Goal: Task Accomplishment & Management: Complete application form

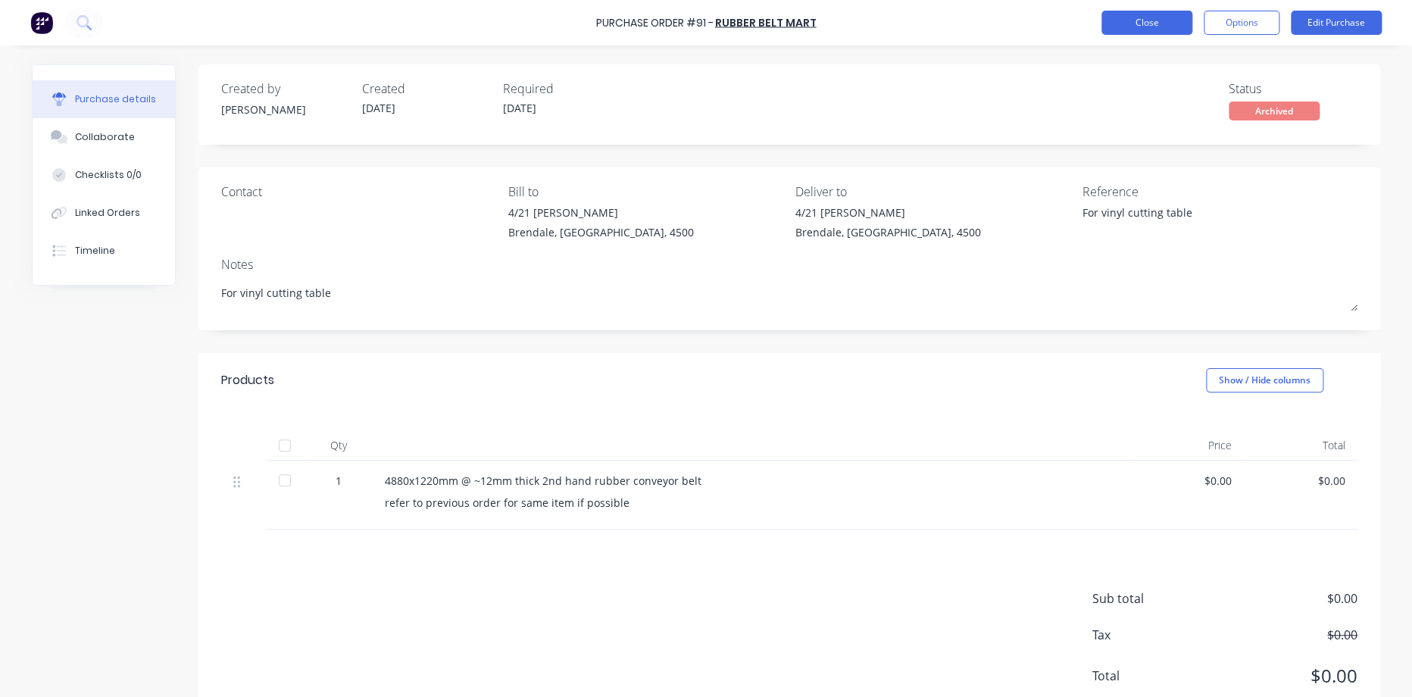
click at [1154, 26] on button "Close" at bounding box center [1147, 23] width 91 height 24
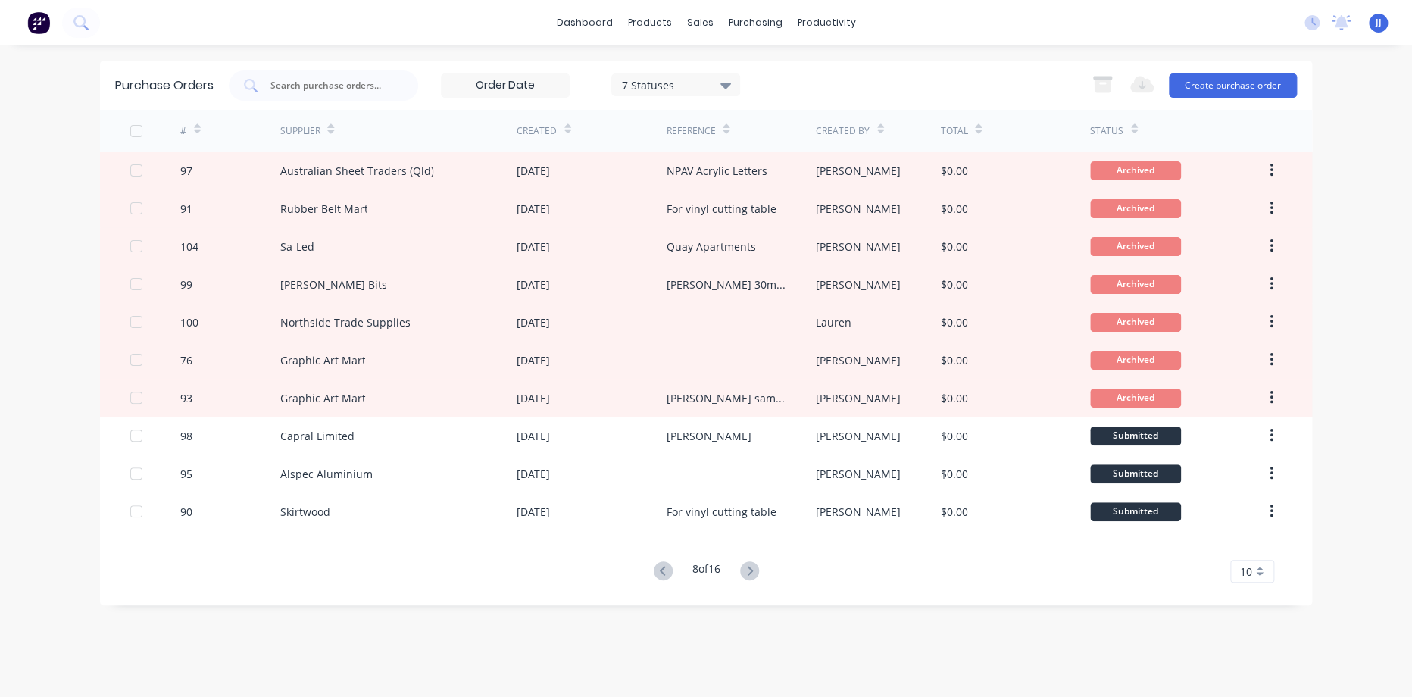
click at [37, 26] on img at bounding box center [38, 22] width 23 height 23
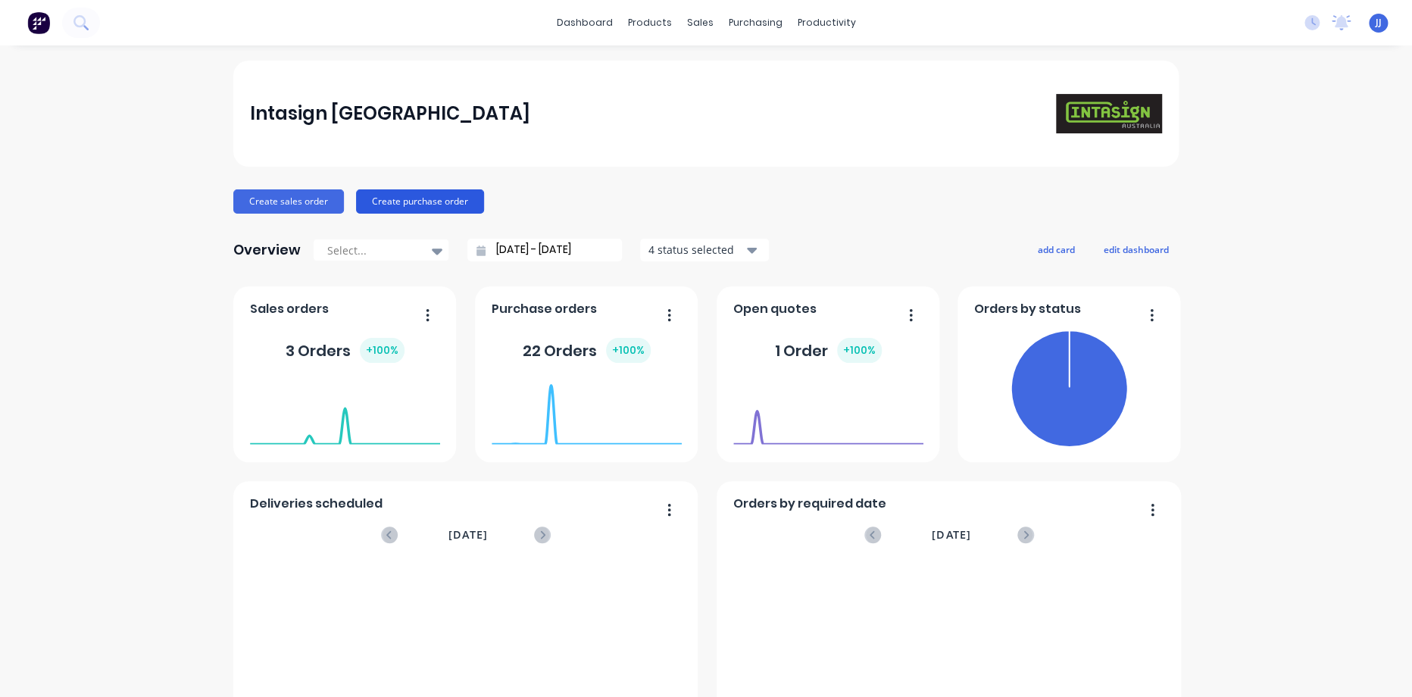
click at [392, 190] on button "Create purchase order" at bounding box center [420, 201] width 128 height 24
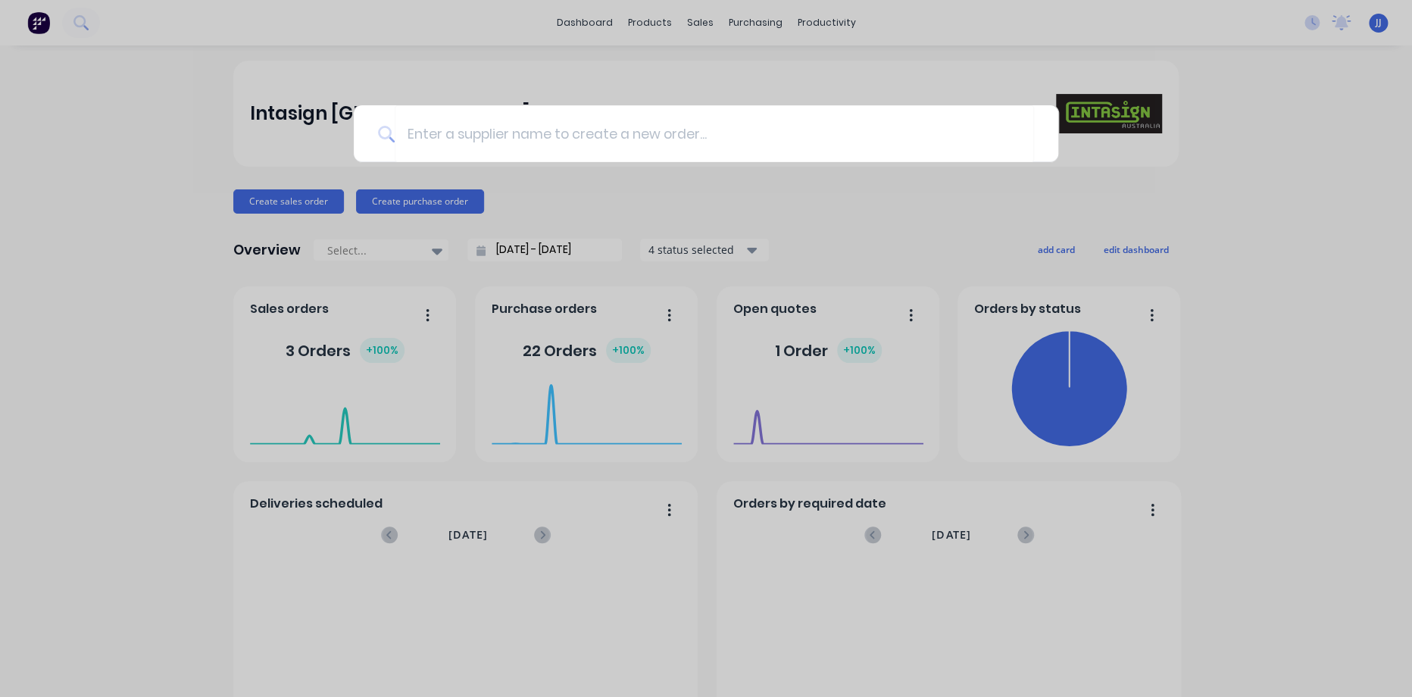
click at [696, 92] on div at bounding box center [706, 348] width 1412 height 697
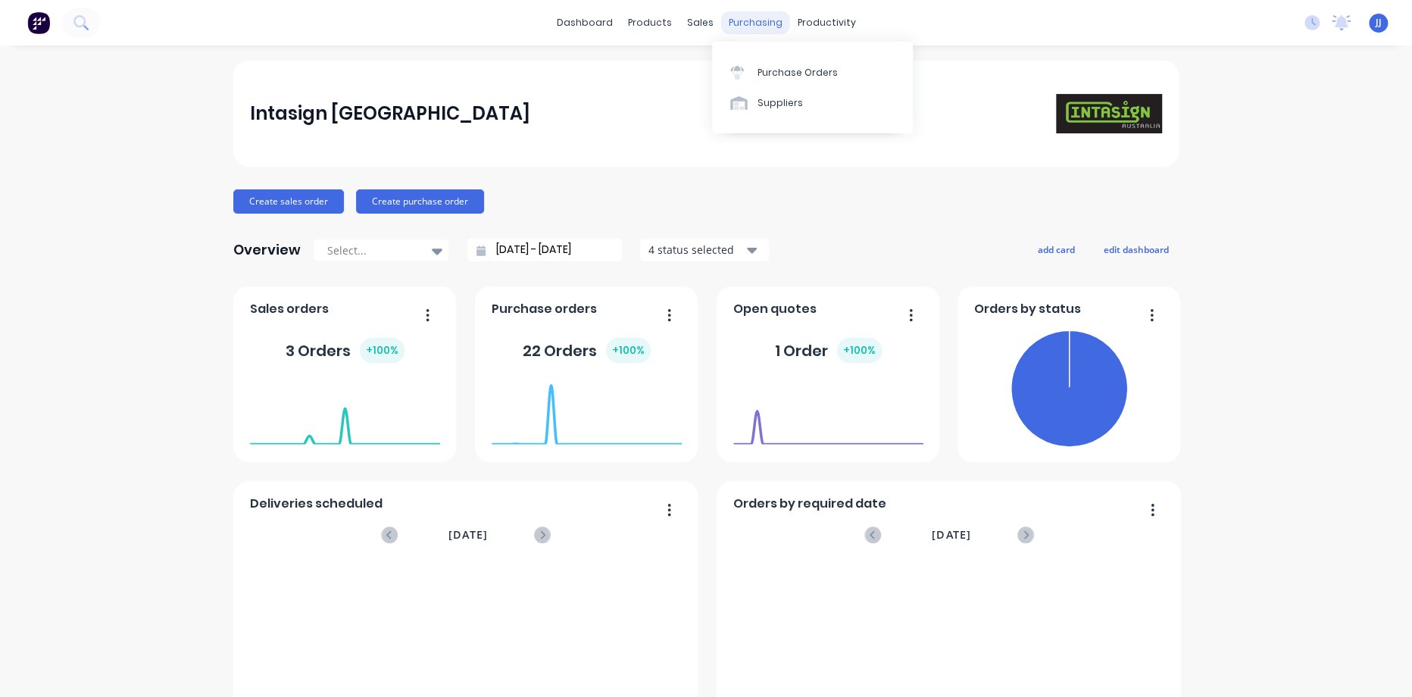
click at [757, 27] on div "purchasing" at bounding box center [755, 22] width 69 height 23
click at [752, 96] on div at bounding box center [741, 103] width 23 height 14
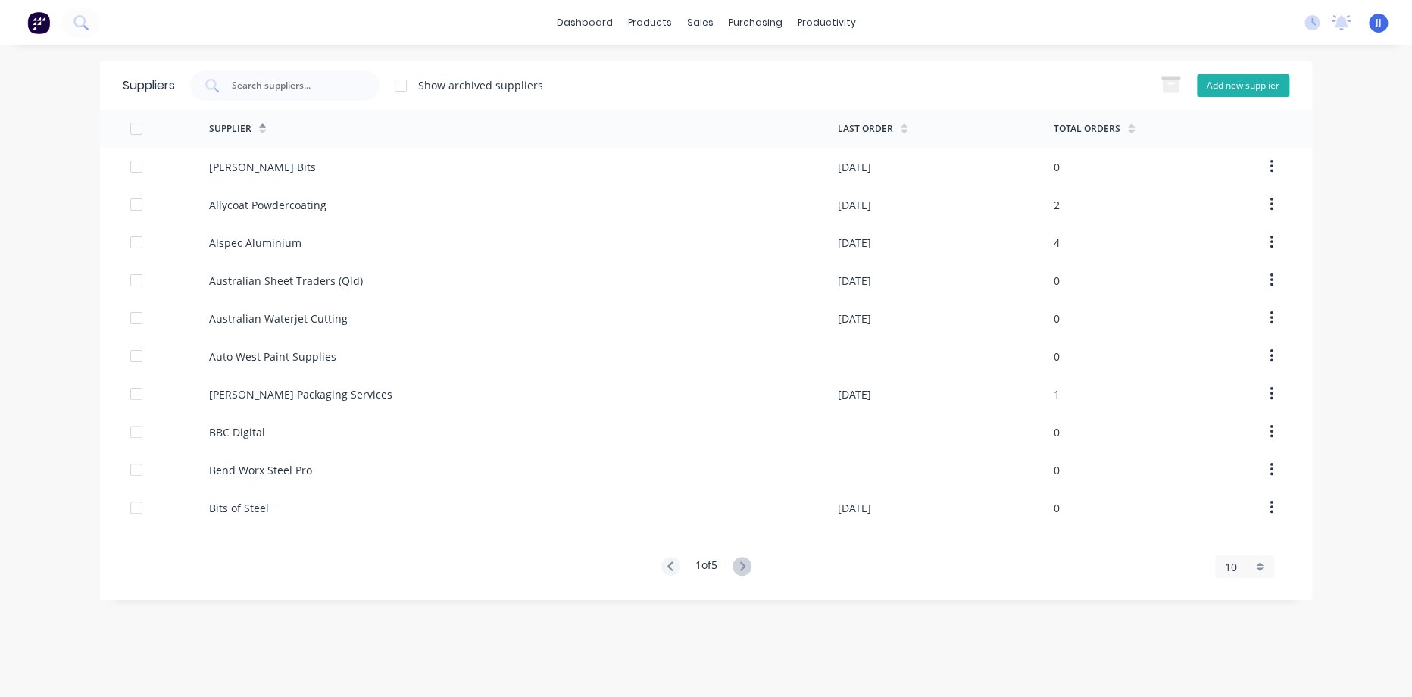
click at [1226, 89] on button "Add new supplier" at bounding box center [1243, 85] width 92 height 23
select select "AU"
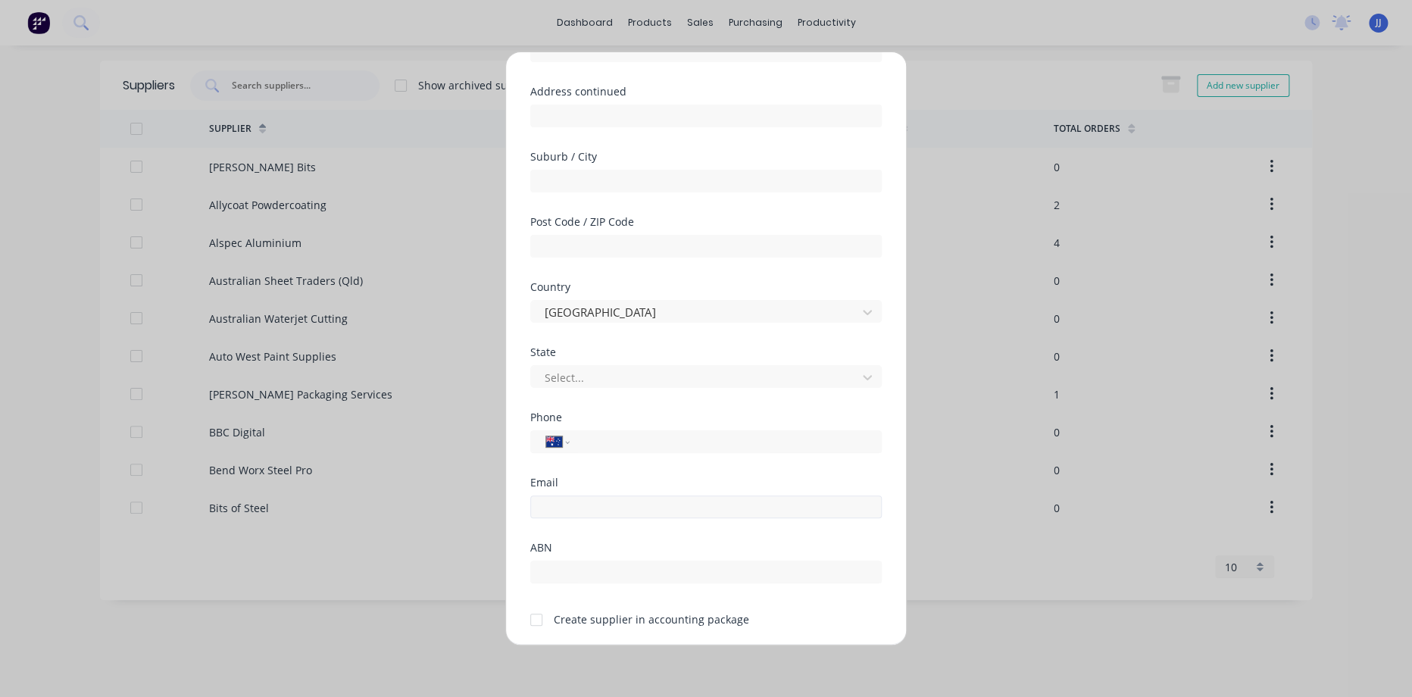
scroll to position [168, 0]
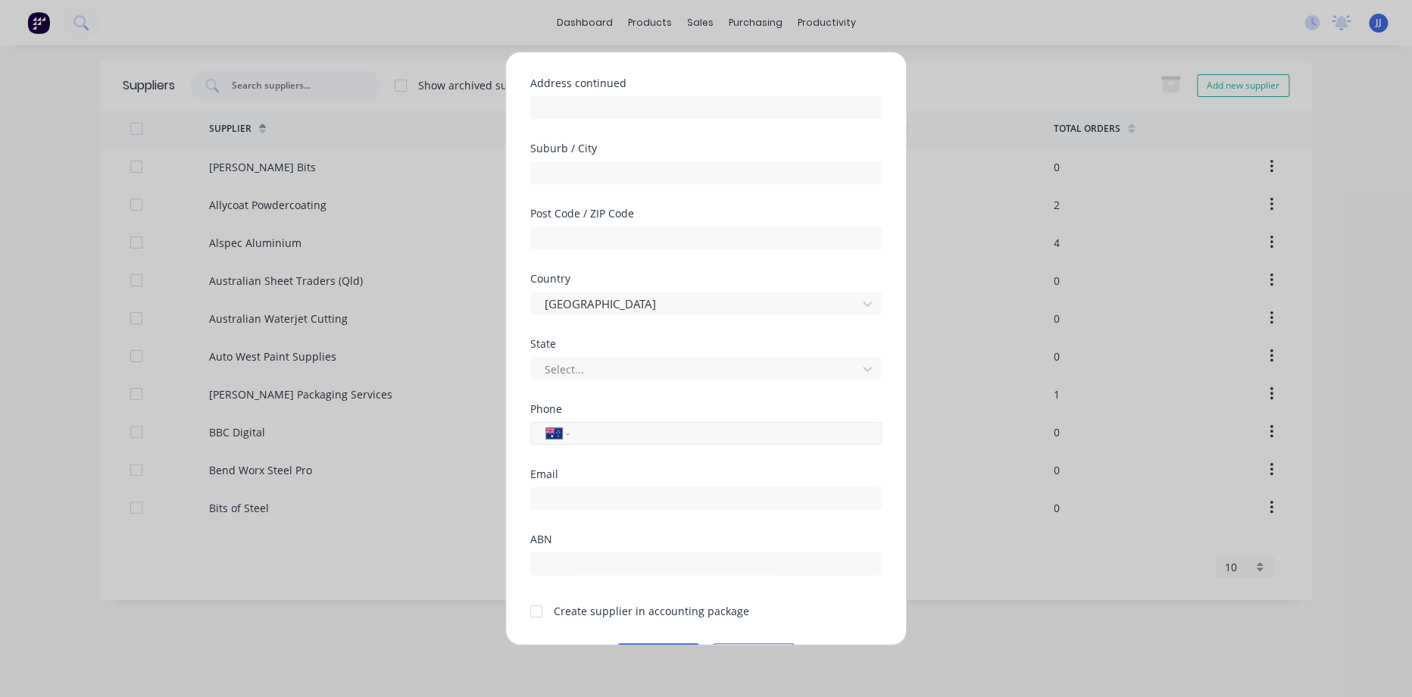
click at [627, 425] on input "tel" at bounding box center [723, 433] width 286 height 17
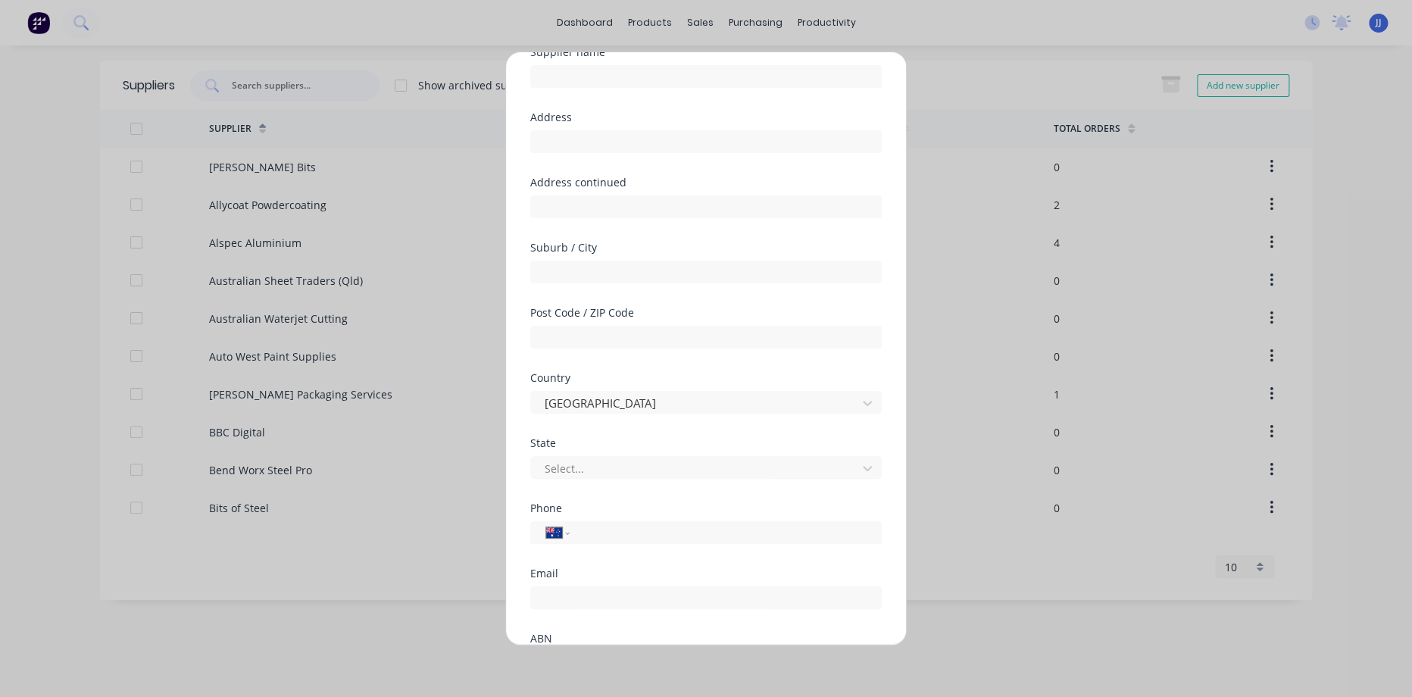
scroll to position [0, 0]
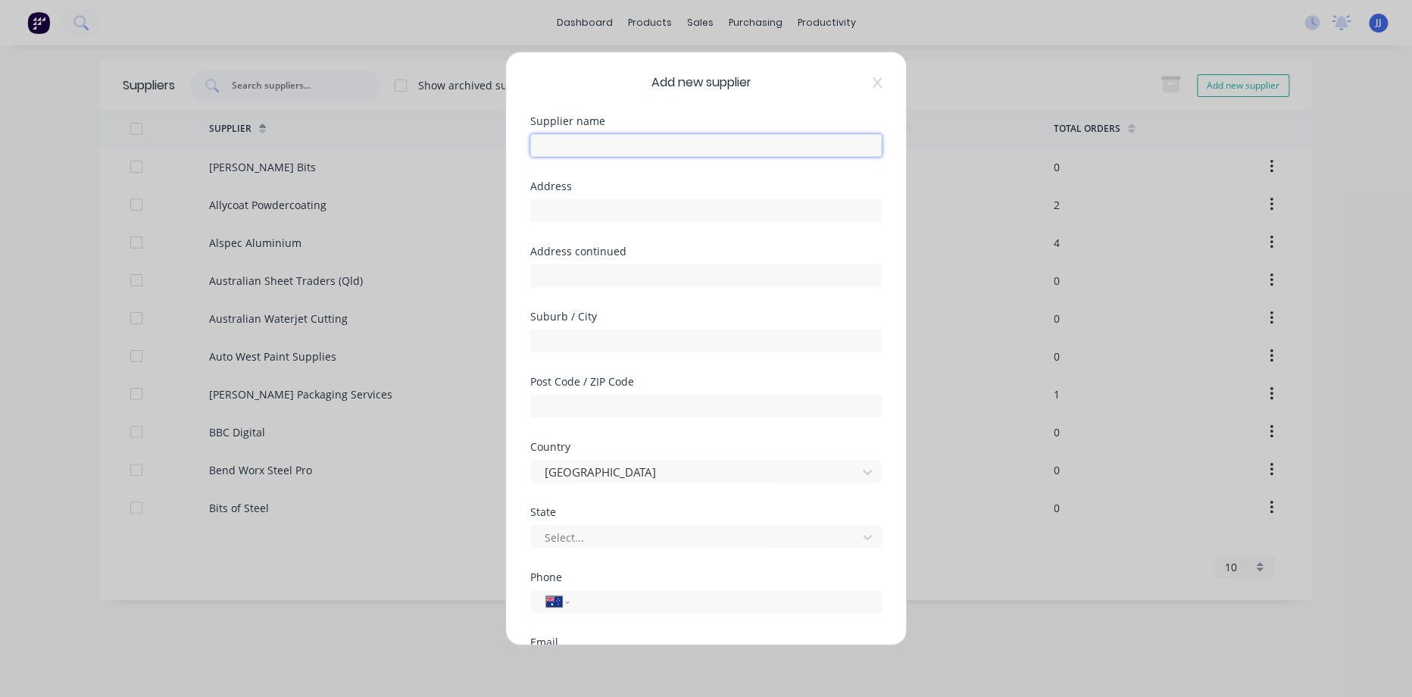
click at [633, 137] on input "text" at bounding box center [706, 145] width 352 height 23
click at [708, 145] on input "Timberwood Panels" at bounding box center [706, 145] width 352 height 23
type input "Timberwood Panels Brendale"
click at [721, 214] on input "text" at bounding box center [706, 210] width 352 height 23
drag, startPoint x: 651, startPoint y: 217, endPoint x: 645, endPoint y: 223, distance: 8.1
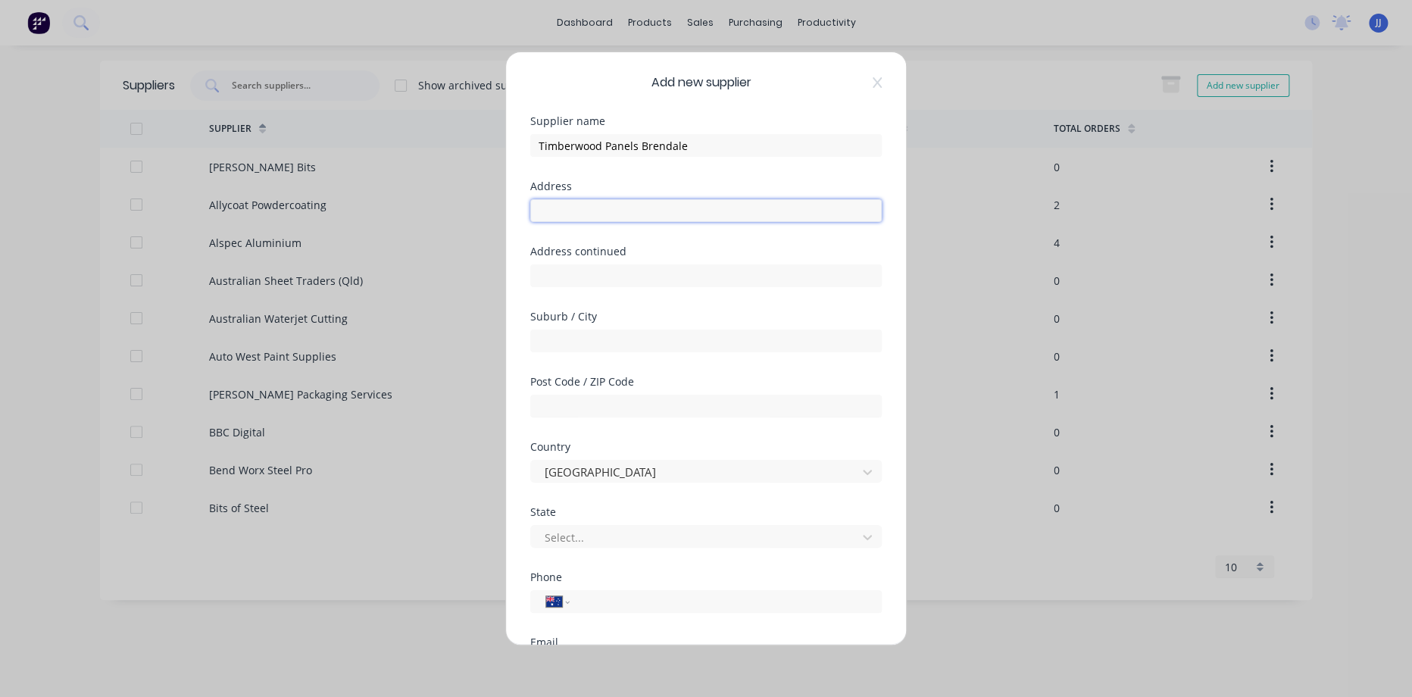
click at [646, 222] on div "Address" at bounding box center [706, 213] width 352 height 65
drag, startPoint x: 634, startPoint y: 280, endPoint x: 647, endPoint y: 277, distance: 13.1
click at [645, 277] on input "text" at bounding box center [706, 275] width 352 height 23
click at [534, 333] on input "text" at bounding box center [706, 341] width 352 height 23
click at [624, 209] on input "2-[STREET_ADDRESS][PERSON_NAME]" at bounding box center [706, 210] width 352 height 23
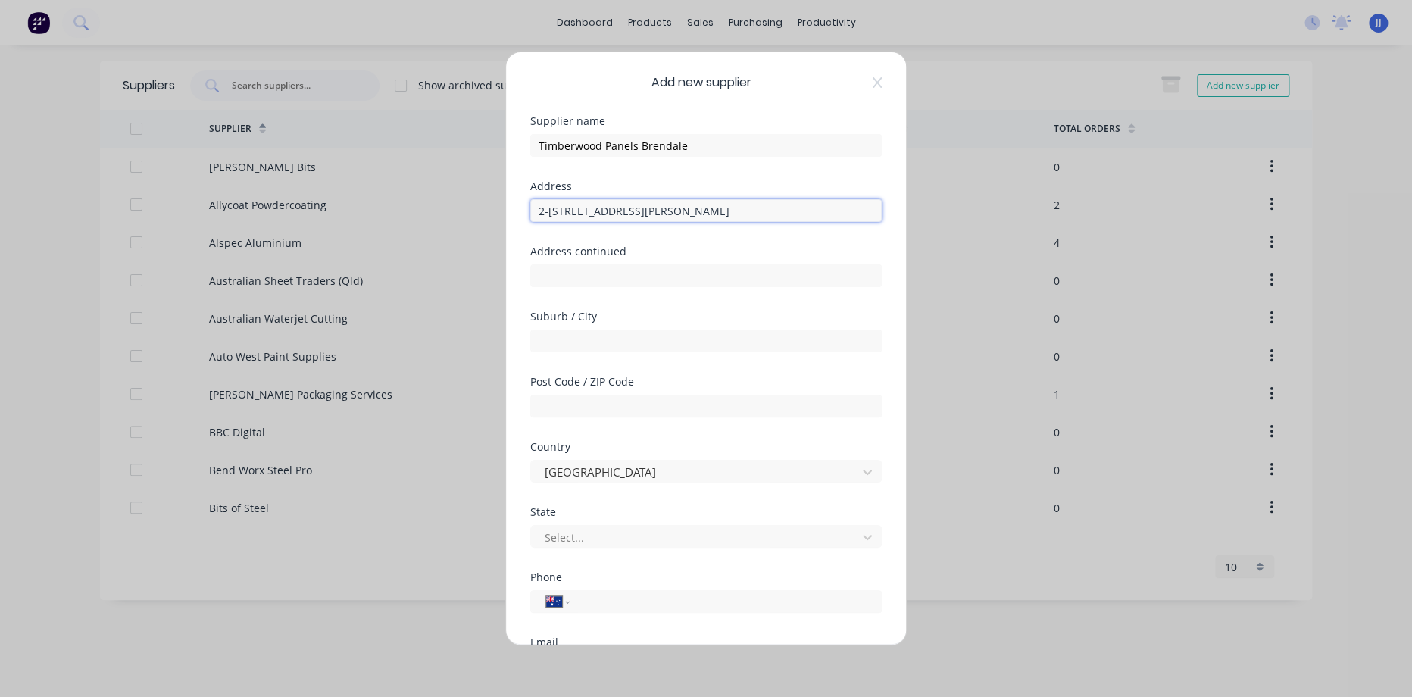
click at [624, 209] on input "2-[STREET_ADDRESS][PERSON_NAME]" at bounding box center [706, 210] width 352 height 23
type input "[STREET_ADDRESS][PERSON_NAME]"
click at [589, 336] on input "text" at bounding box center [706, 341] width 352 height 23
paste input "Brendale"
type input "Brendale"
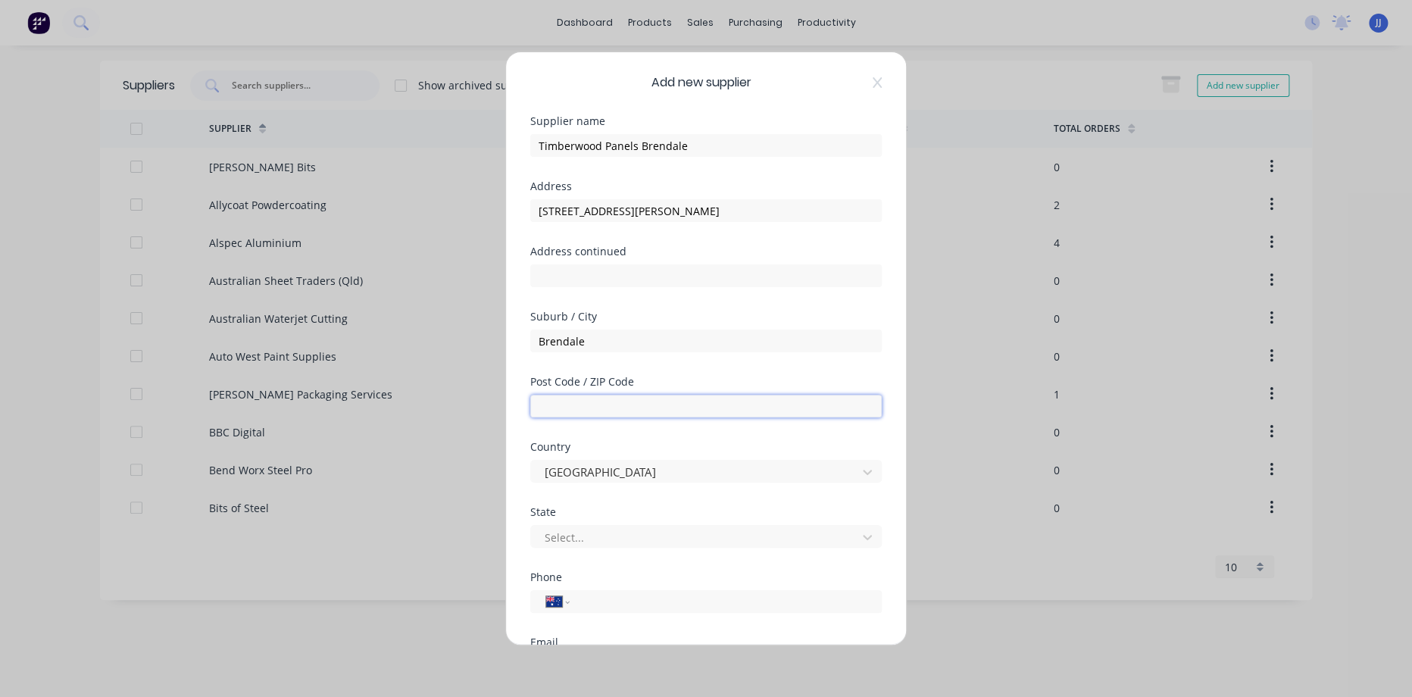
click at [588, 396] on input "text" at bounding box center [706, 406] width 352 height 23
type input "4500"
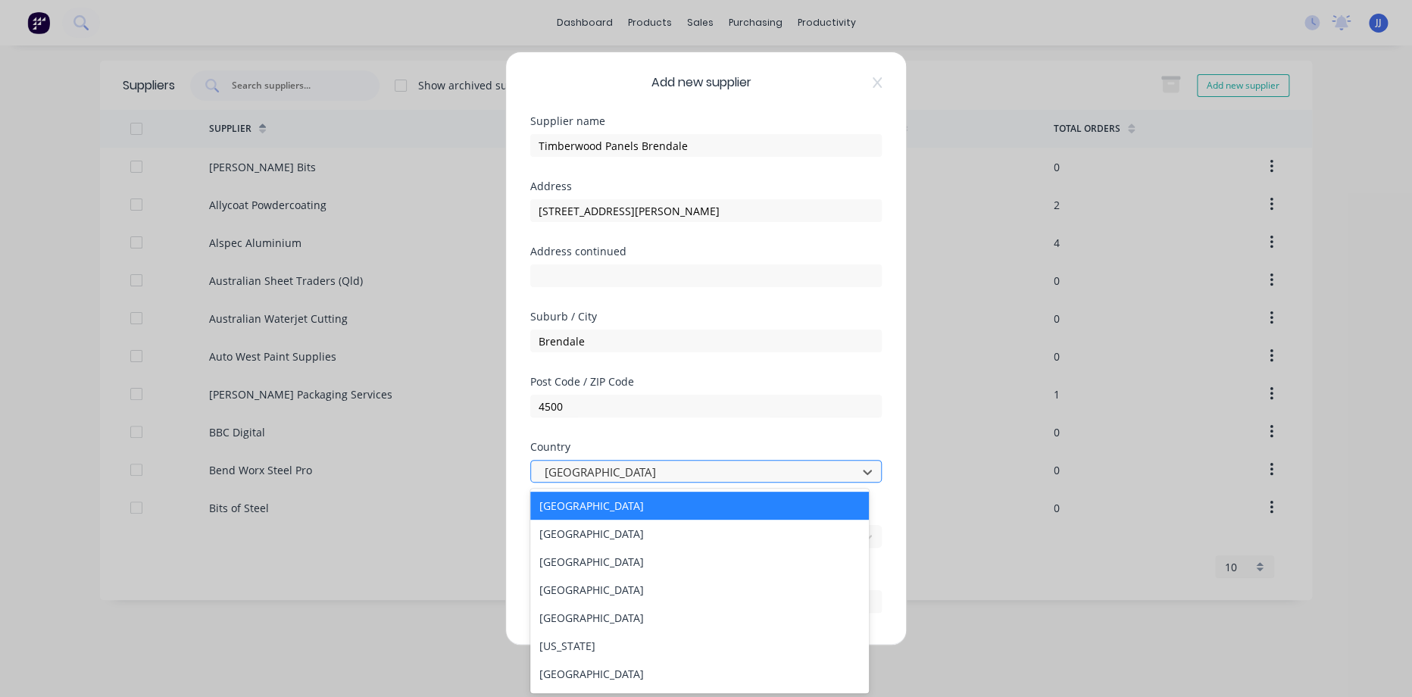
click at [584, 464] on div at bounding box center [696, 472] width 306 height 19
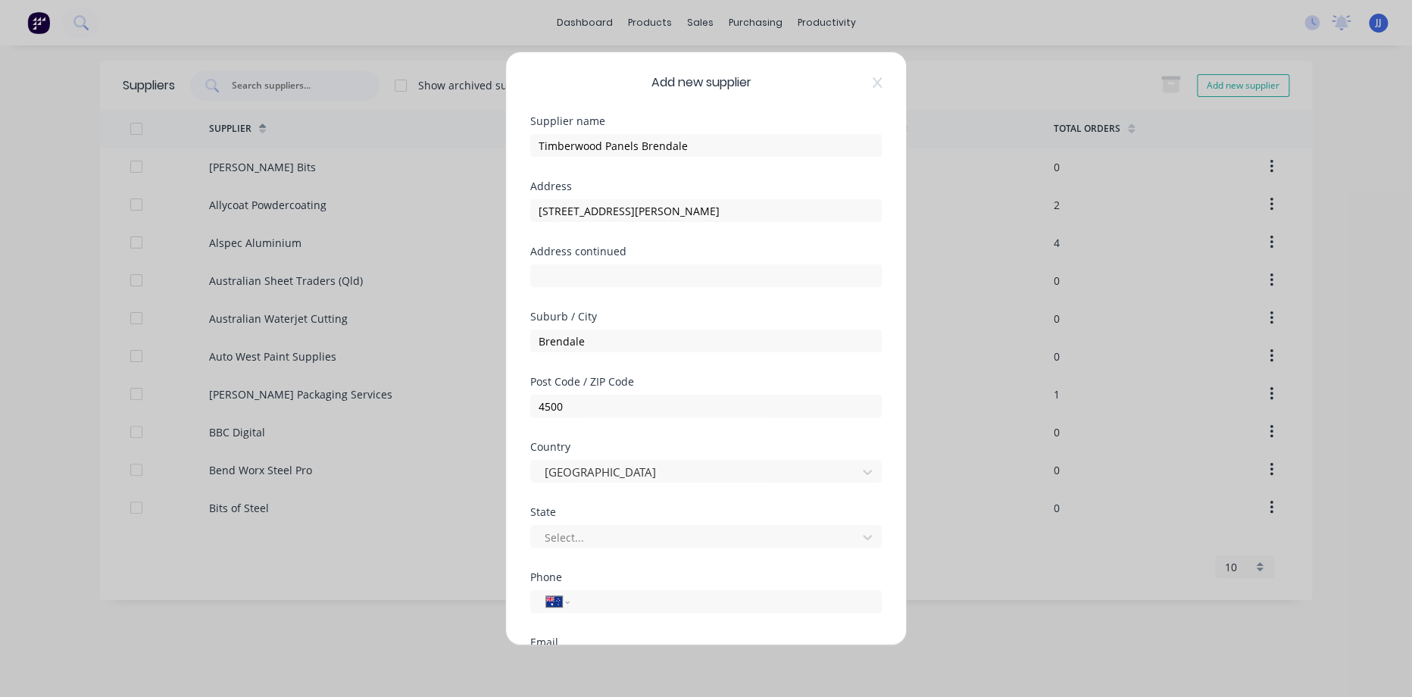
click at [652, 419] on div "Post Code / ZIP Code 4500" at bounding box center [706, 409] width 352 height 65
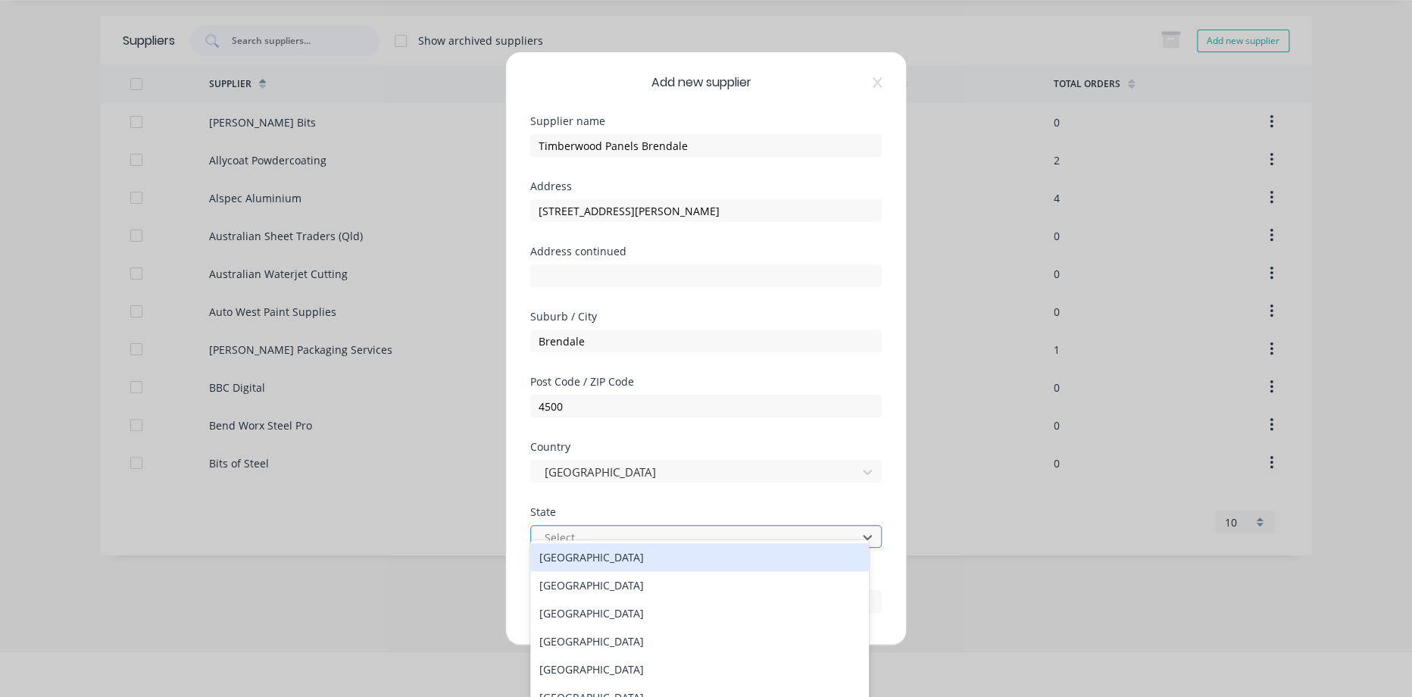
click at [583, 533] on div at bounding box center [696, 537] width 306 height 19
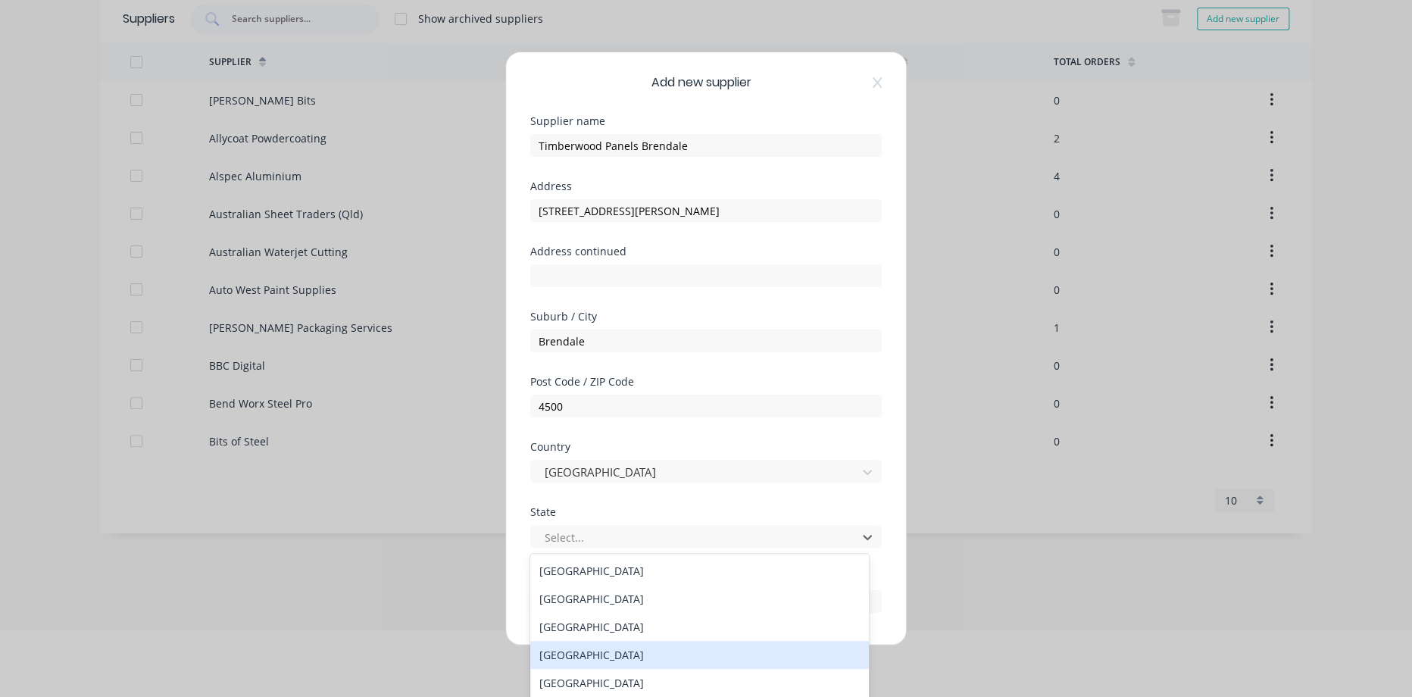
click at [590, 647] on div "[GEOGRAPHIC_DATA]" at bounding box center [699, 655] width 339 height 28
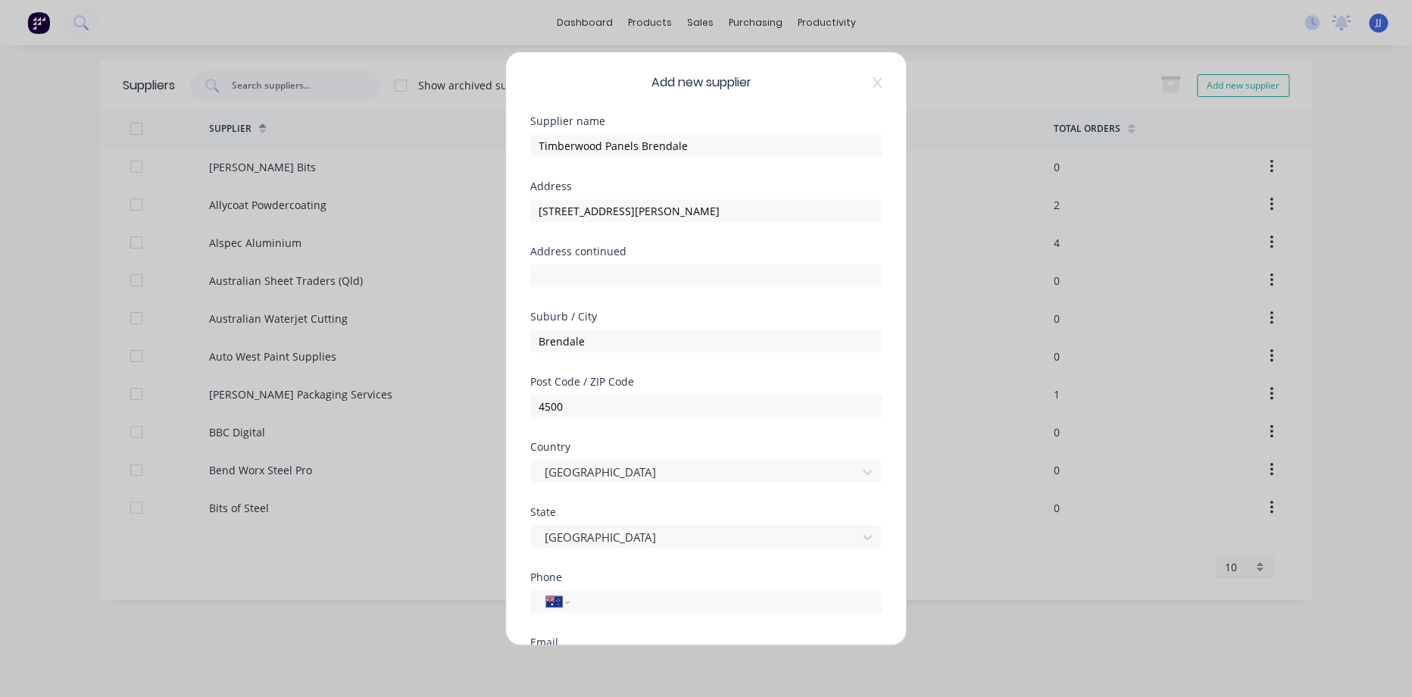
scroll to position [0, 0]
drag, startPoint x: 619, startPoint y: 209, endPoint x: 804, endPoint y: 217, distance: 185.0
click at [804, 217] on input "[STREET_ADDRESS][PERSON_NAME]" at bounding box center [706, 210] width 352 height 23
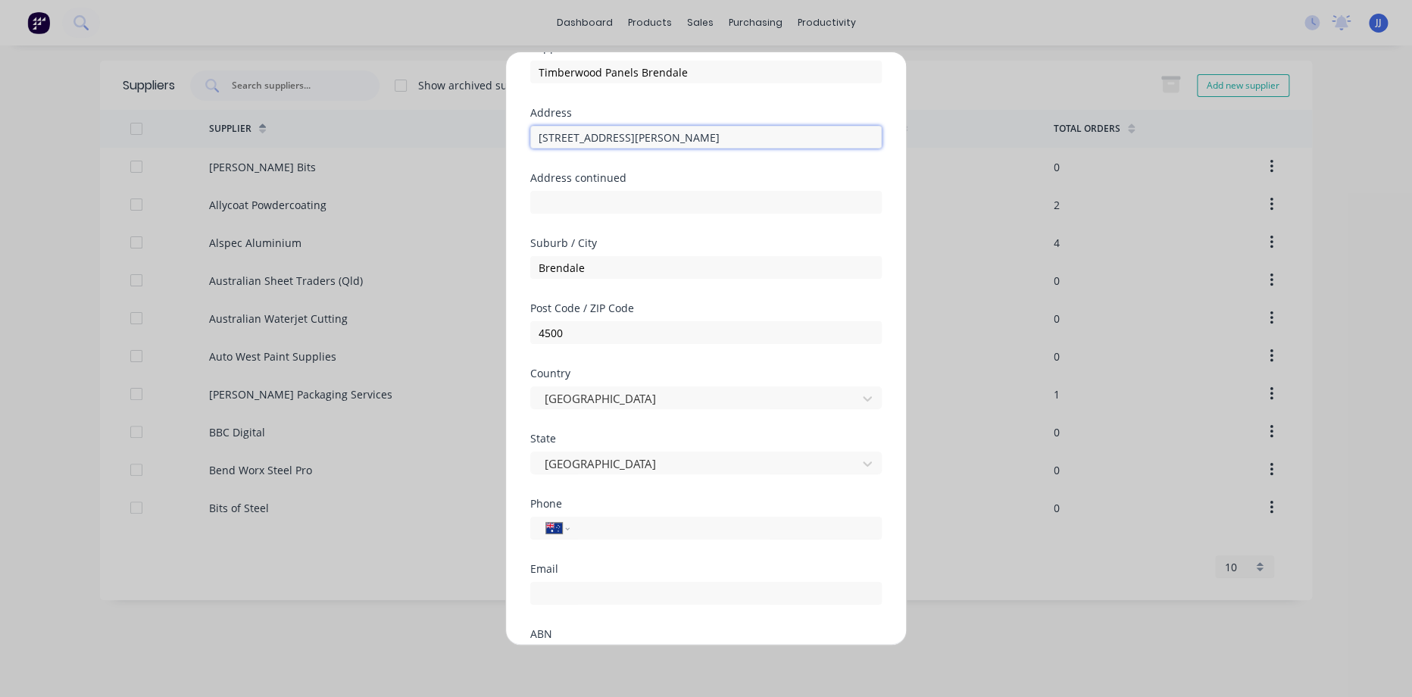
scroll to position [168, 0]
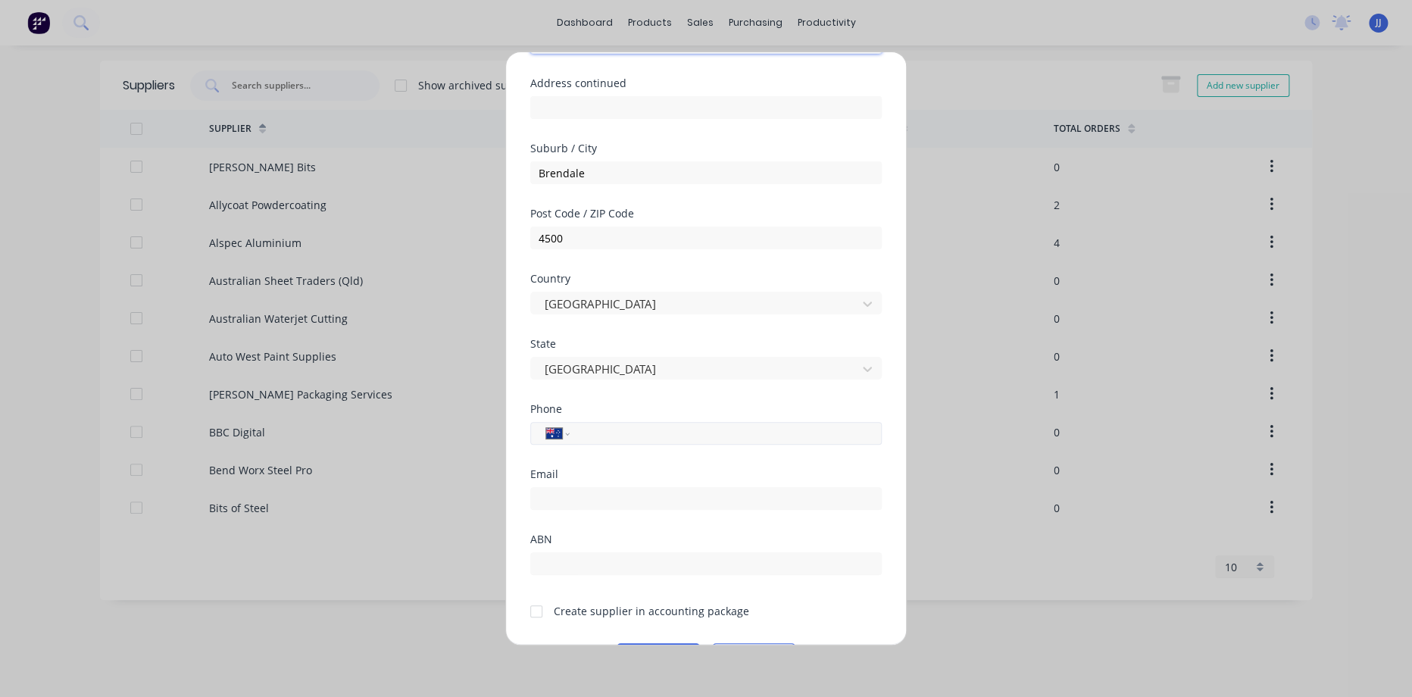
type input "[STREET_ADDRESS][PERSON_NAME]"
click at [646, 422] on div "International [GEOGRAPHIC_DATA] [GEOGRAPHIC_DATA] [GEOGRAPHIC_DATA] [GEOGRAPHIC…" at bounding box center [706, 433] width 352 height 23
click at [640, 431] on input "tel" at bounding box center [723, 433] width 286 height 17
click at [746, 427] on input "tel" at bounding box center [723, 433] width 286 height 17
type input "[PHONE_NUMBER]"
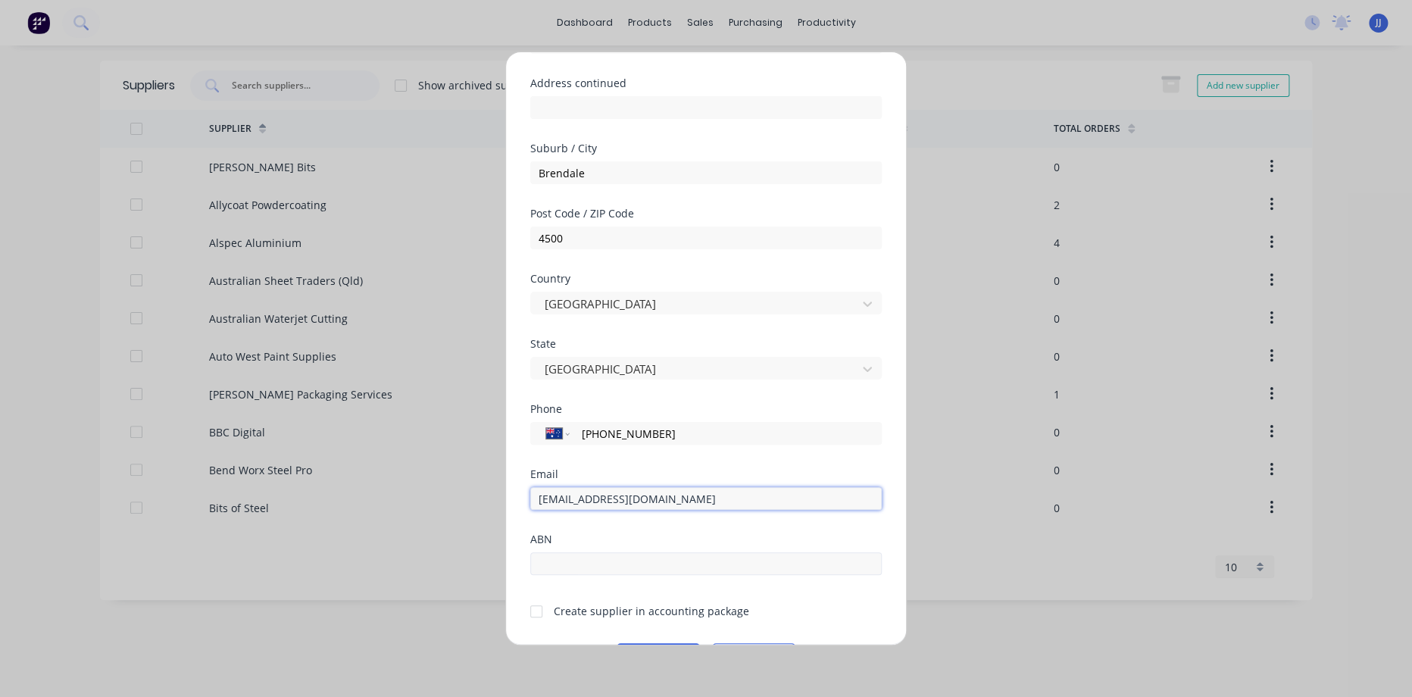
type input "[EMAIL_ADDRESS][DOMAIN_NAME]"
click at [784, 555] on input "text" at bounding box center [706, 563] width 352 height 23
click at [634, 557] on input "text" at bounding box center [706, 563] width 352 height 23
click at [626, 564] on input "text" at bounding box center [706, 563] width 352 height 23
paste input "72 000 009 754"
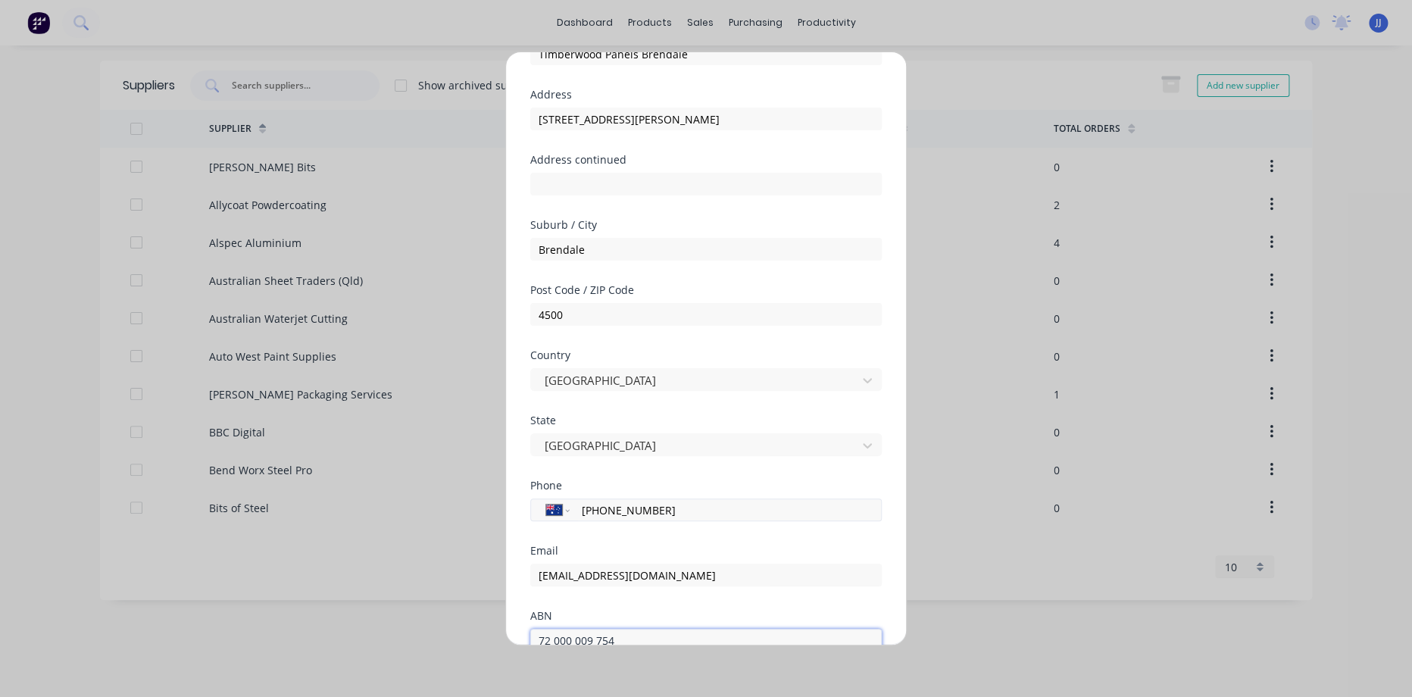
scroll to position [211, 0]
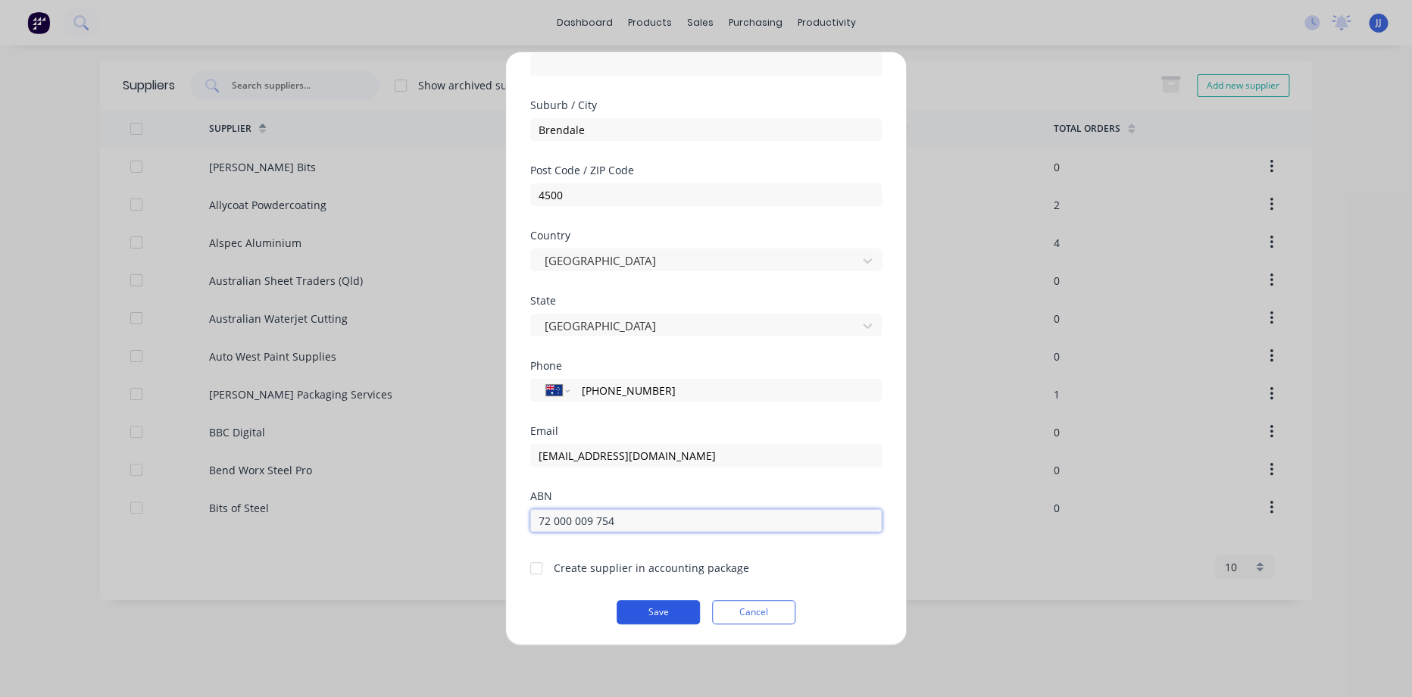
type input "72 000 009 754"
click at [654, 610] on button "Save" at bounding box center [658, 612] width 83 height 24
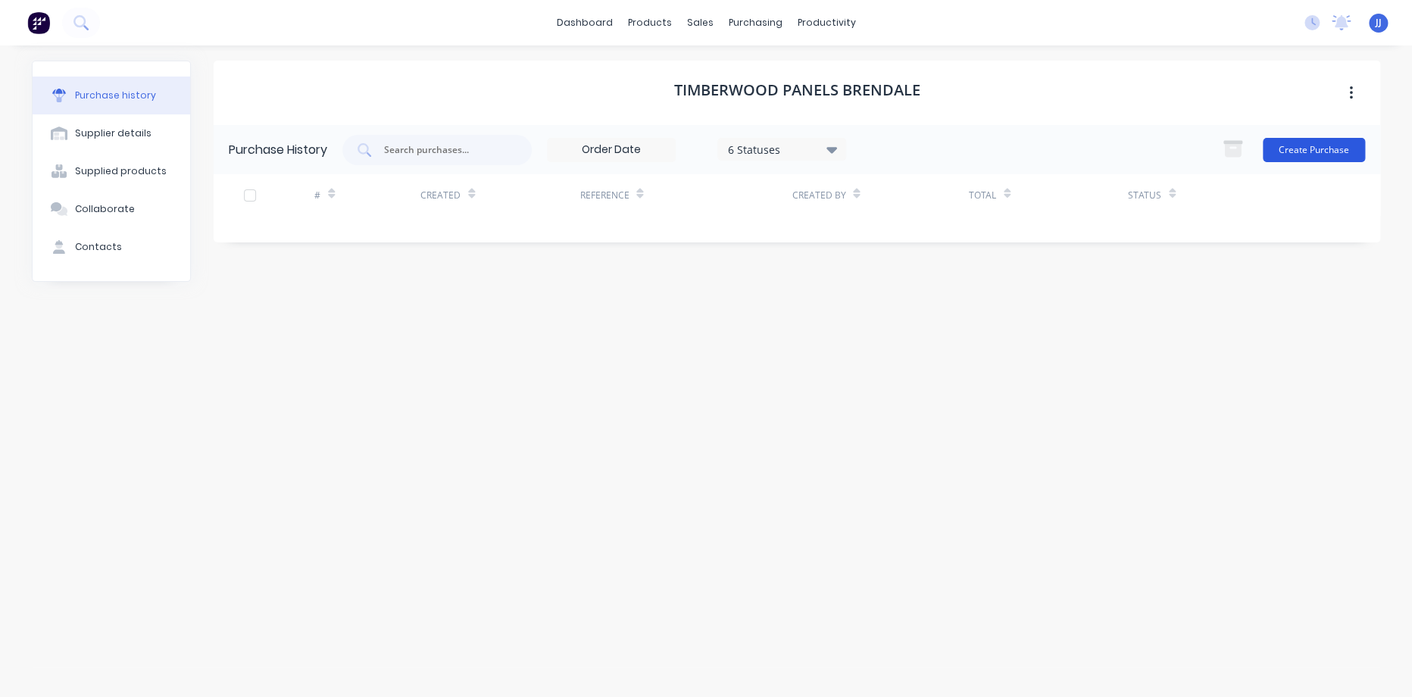
click at [1309, 145] on button "Create Purchase" at bounding box center [1314, 150] width 102 height 24
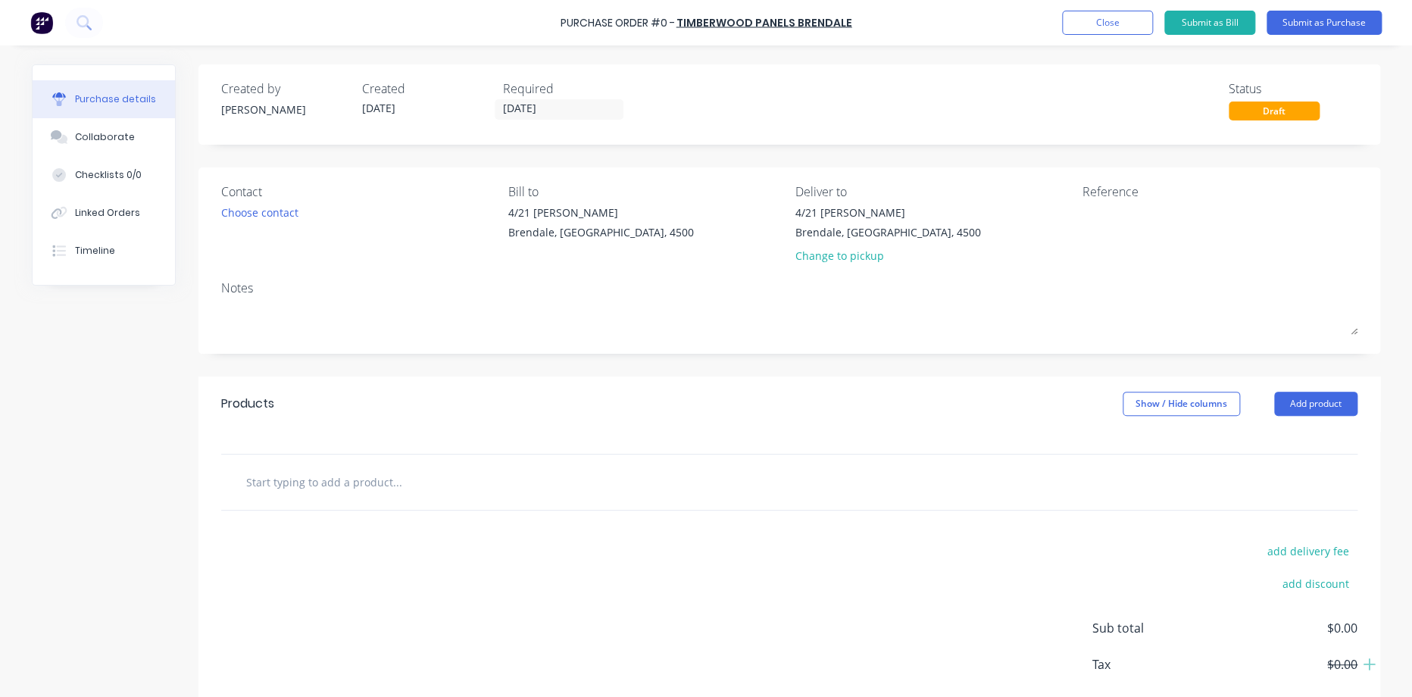
click at [363, 489] on input "text" at bounding box center [396, 482] width 303 height 30
click at [369, 483] on input "MDF Board 2400 x 1800 @ 16mm" at bounding box center [396, 482] width 303 height 30
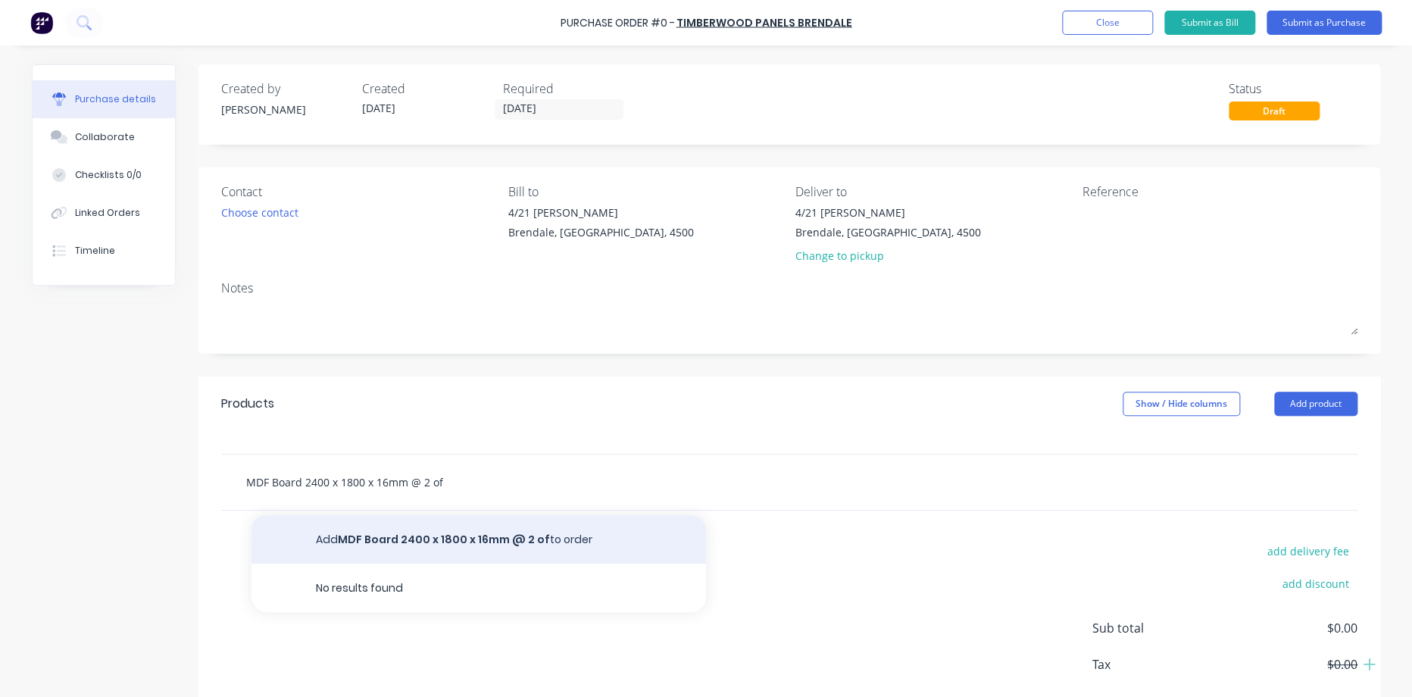
type input "MDF Board 2400 x 1800 x 16mm @ 2 of"
click at [460, 533] on button "Add MDF Board 2400 x 1800 x 16mm @ 2 of to order" at bounding box center [479, 539] width 455 height 48
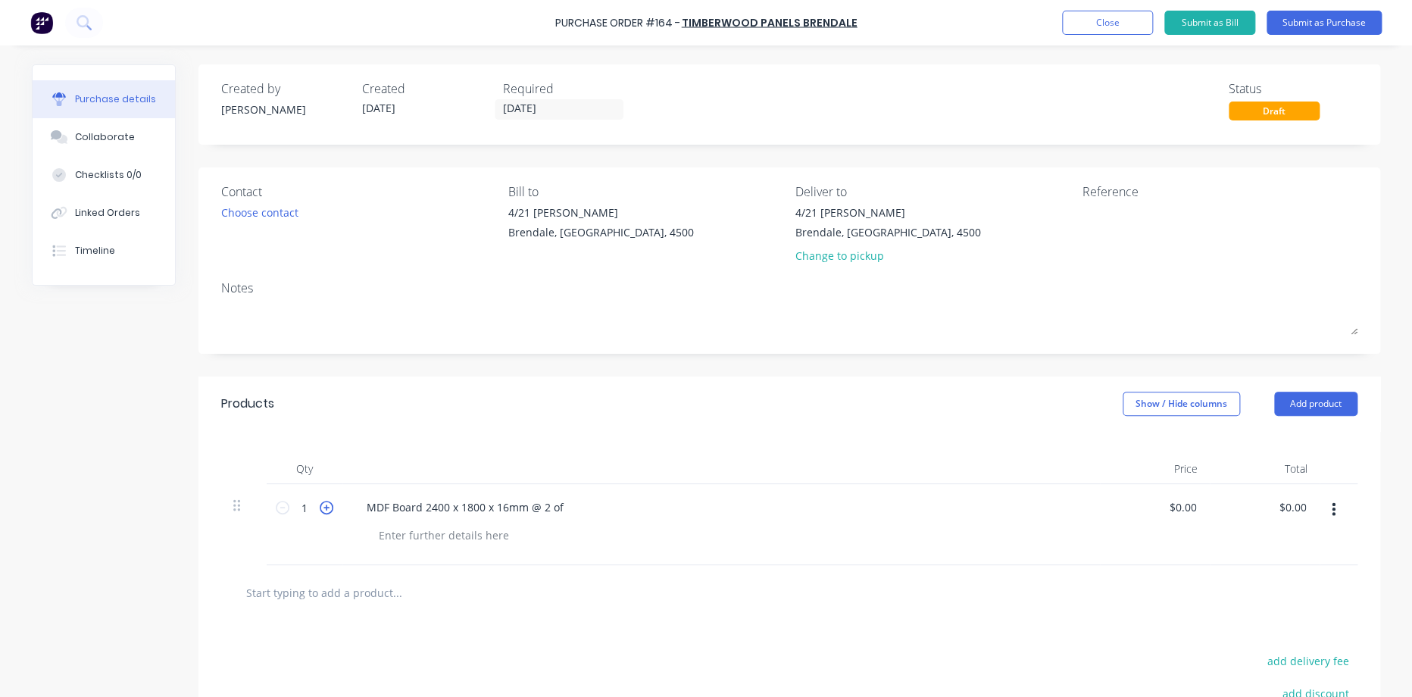
click at [320, 508] on icon at bounding box center [327, 508] width 14 height 14
type input "2"
click at [549, 508] on div "MDF Board 2400 x 1800 x 16mm @ 2 of" at bounding box center [465, 507] width 221 height 22
click at [479, 505] on div "MDF Board 2400 x 1800 x 16mm" at bounding box center [448, 507] width 186 height 22
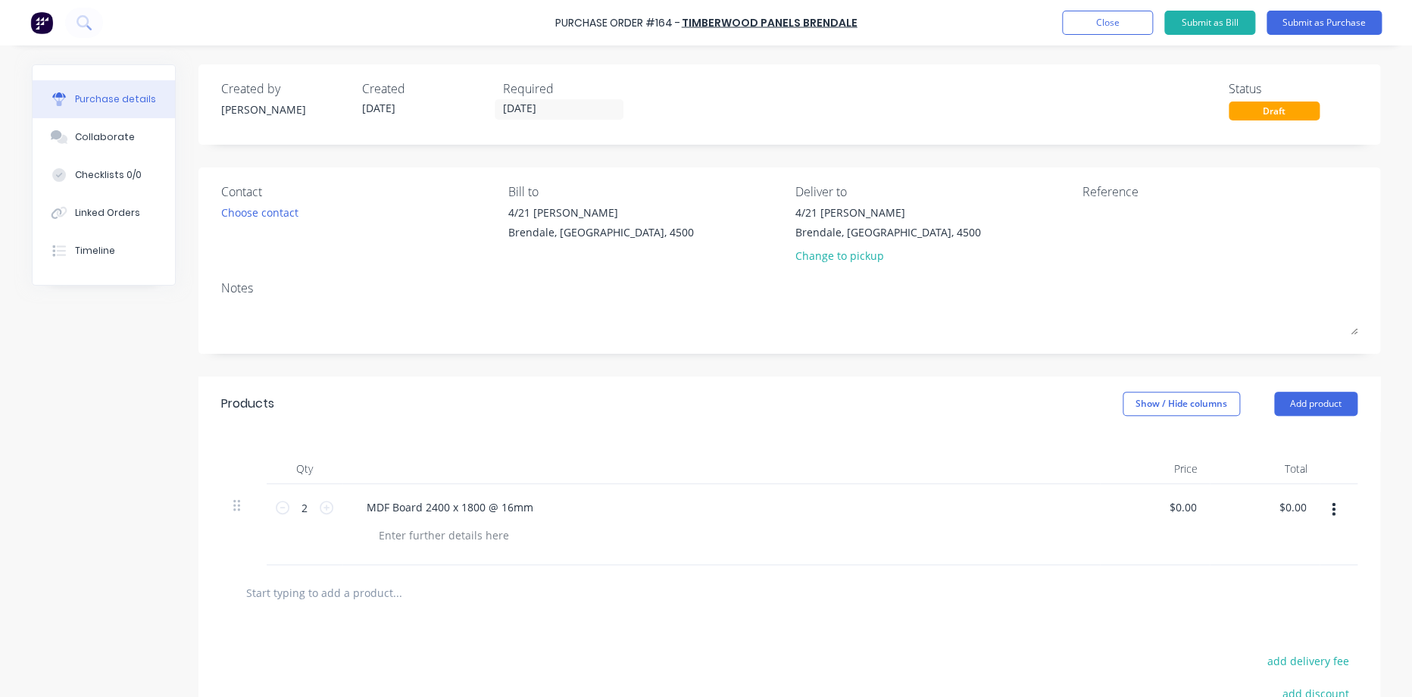
click at [693, 544] on div at bounding box center [727, 535] width 721 height 22
click at [608, 421] on div "Products Show / Hide columns Add product" at bounding box center [790, 404] width 1182 height 55
